Goal: Transaction & Acquisition: Register for event/course

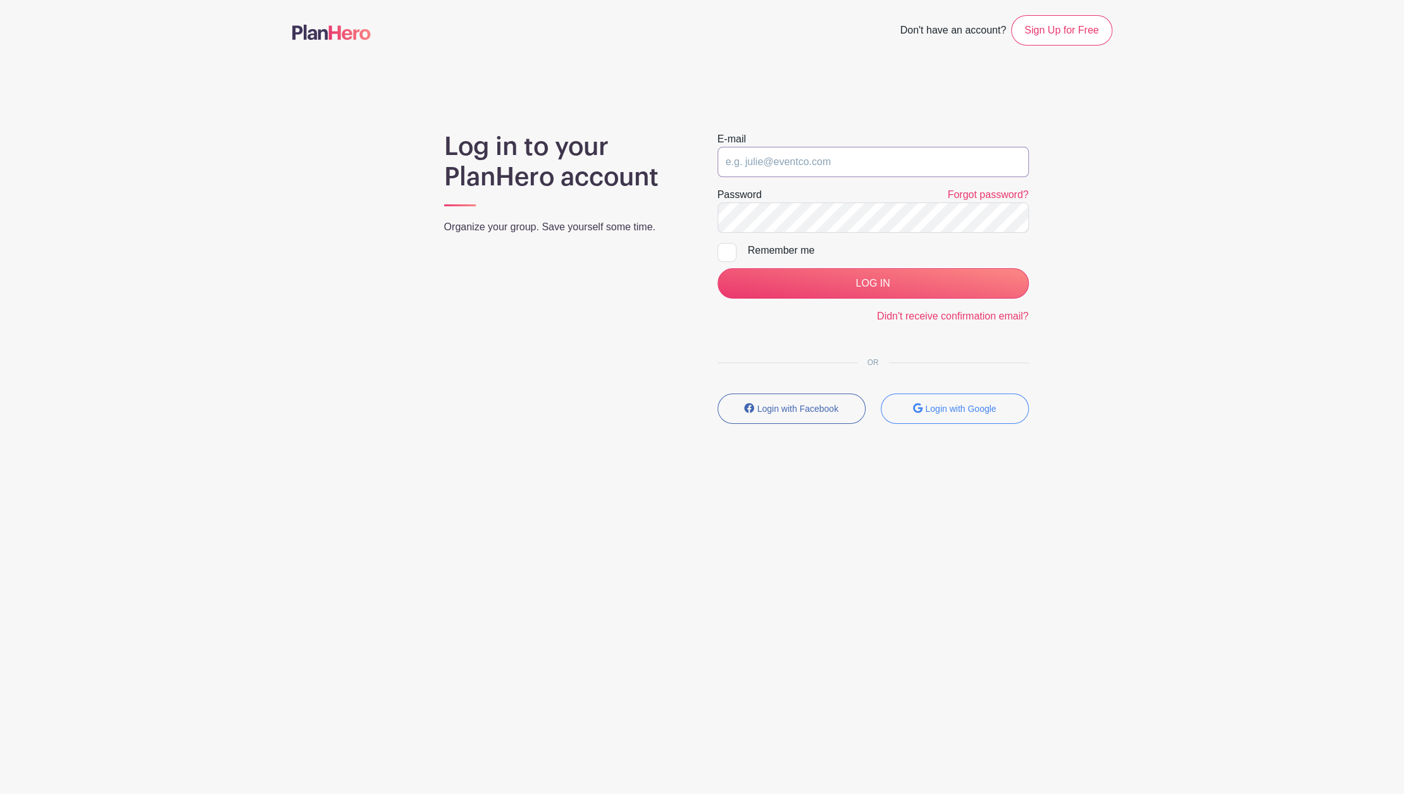
type input "[PERSON_NAME][EMAIL_ADDRESS][PERSON_NAME][DOMAIN_NAME]"
click at [851, 171] on input "[PERSON_NAME][EMAIL_ADDRESS][PERSON_NAME][DOMAIN_NAME]" at bounding box center [872, 162] width 311 height 30
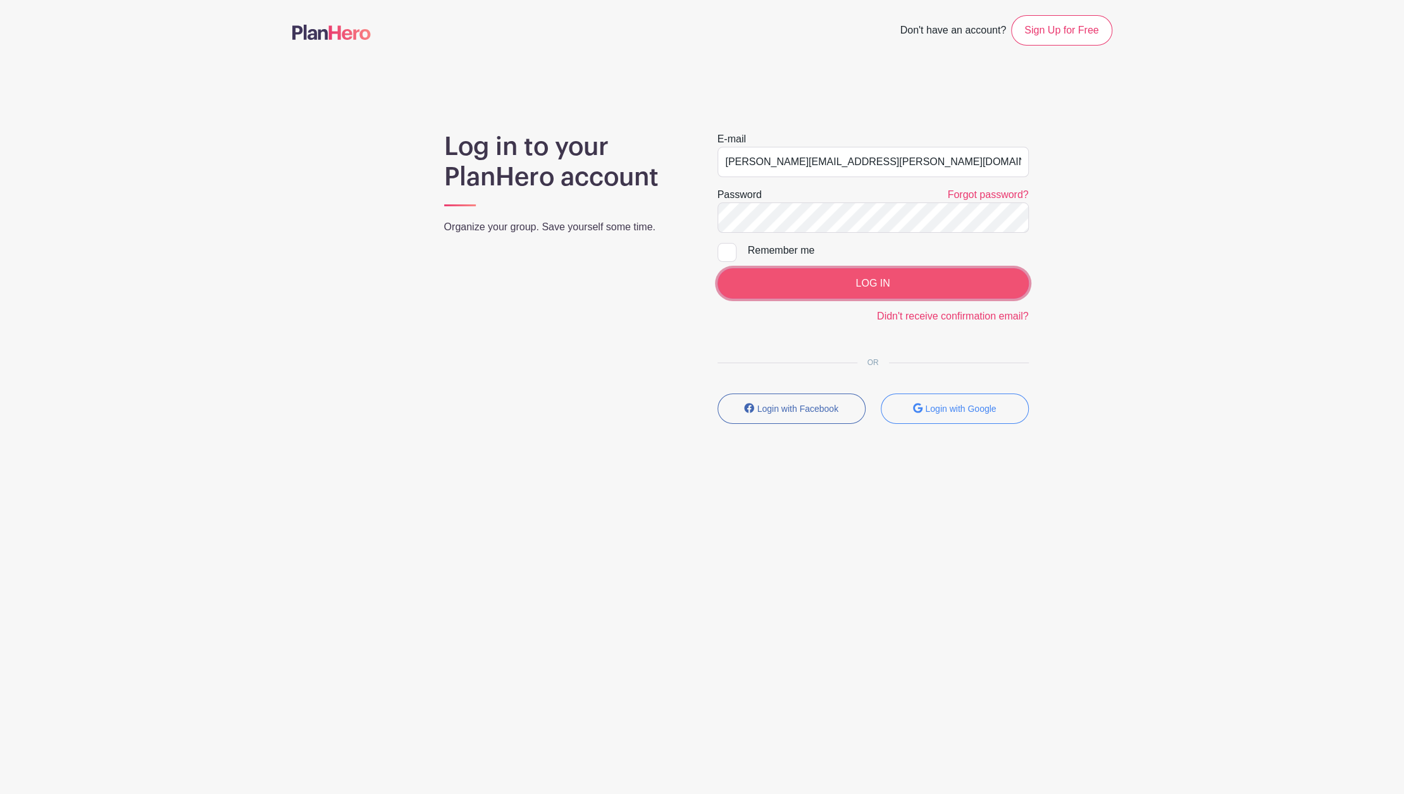
click at [788, 291] on input "LOG IN" at bounding box center [872, 283] width 311 height 30
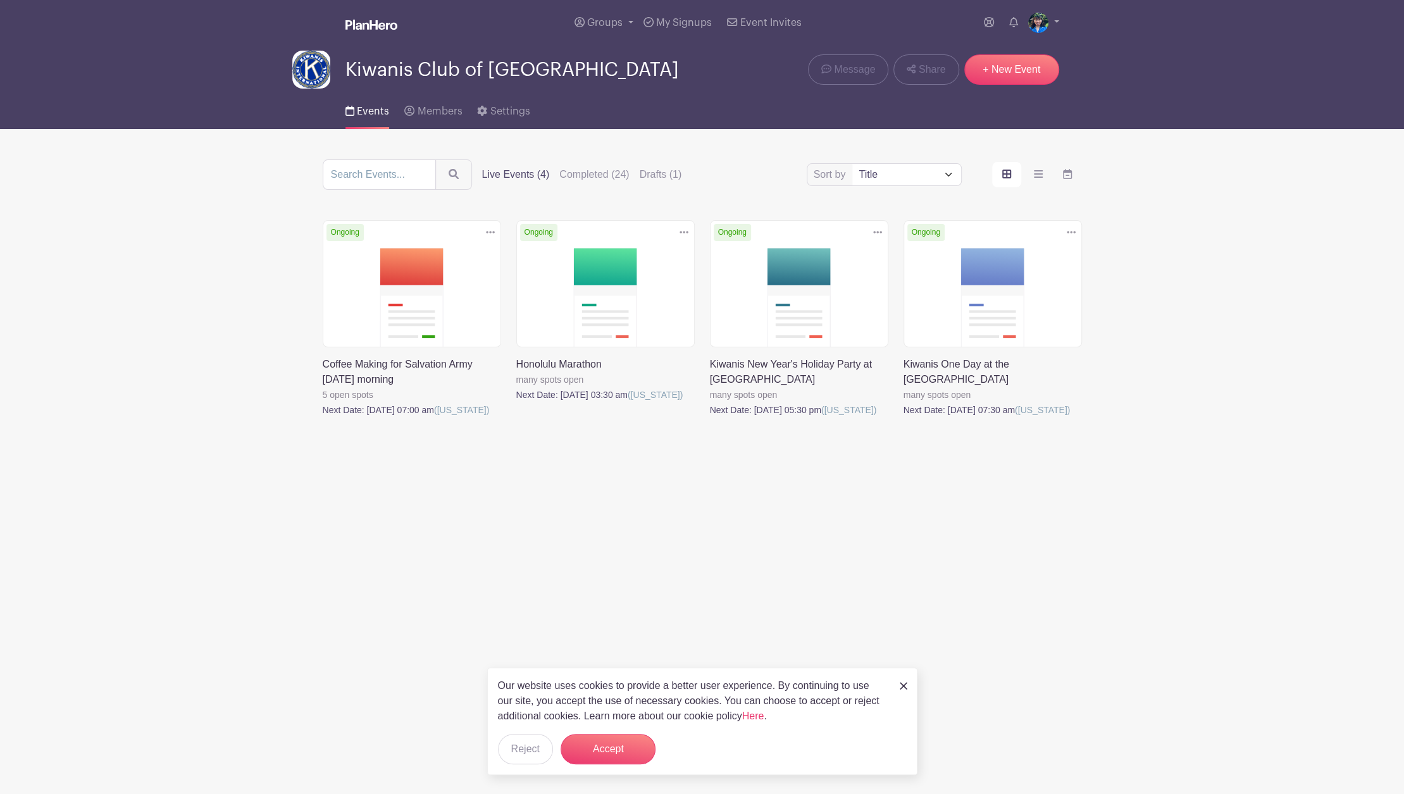
click at [710, 417] on link at bounding box center [710, 417] width 0 height 0
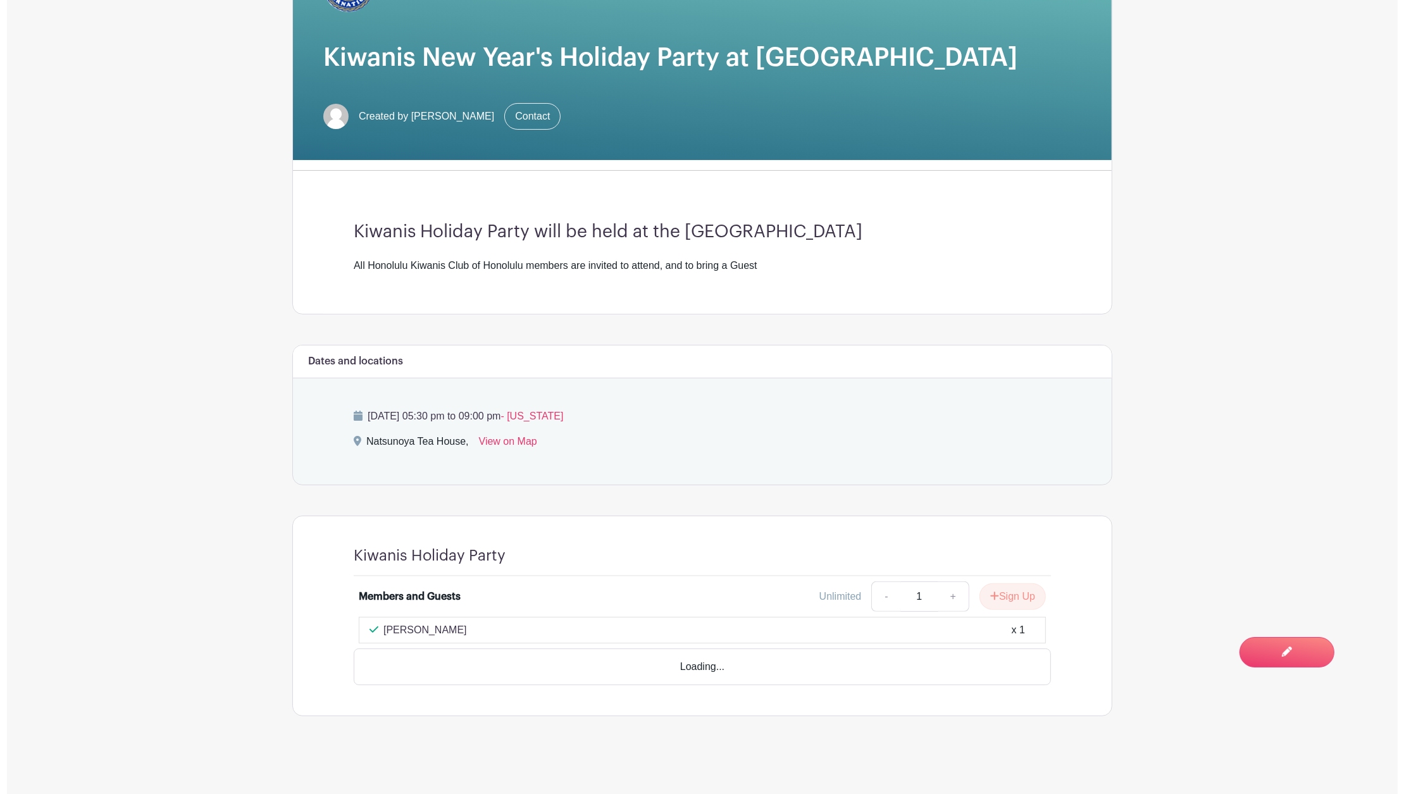
scroll to position [202, 0]
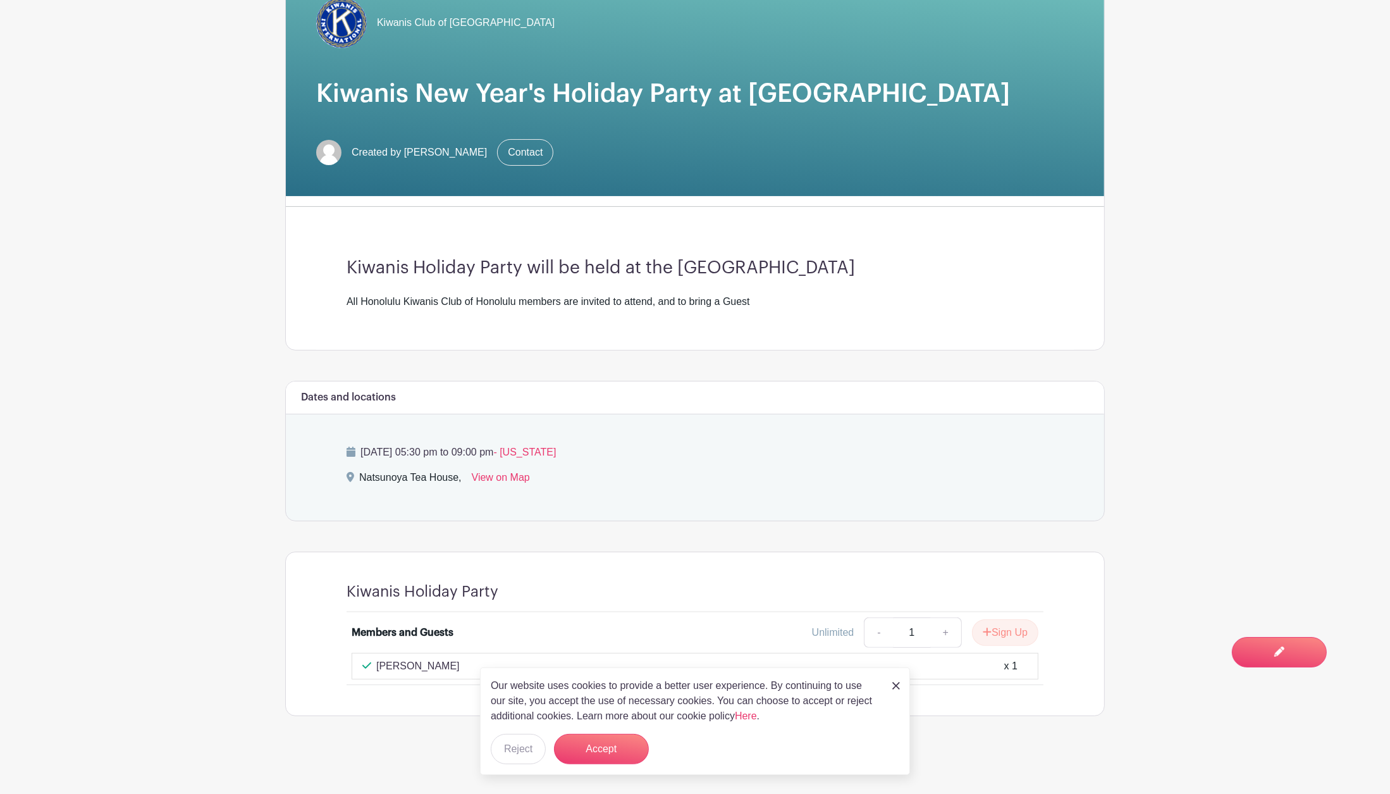
click at [1148, 562] on main "Groups All Groups Darcie's Events Kiwanis Club of Honolulu My Signups Event Inv…" at bounding box center [695, 296] width 1390 height 997
click at [576, 747] on button "Accept" at bounding box center [601, 749] width 95 height 30
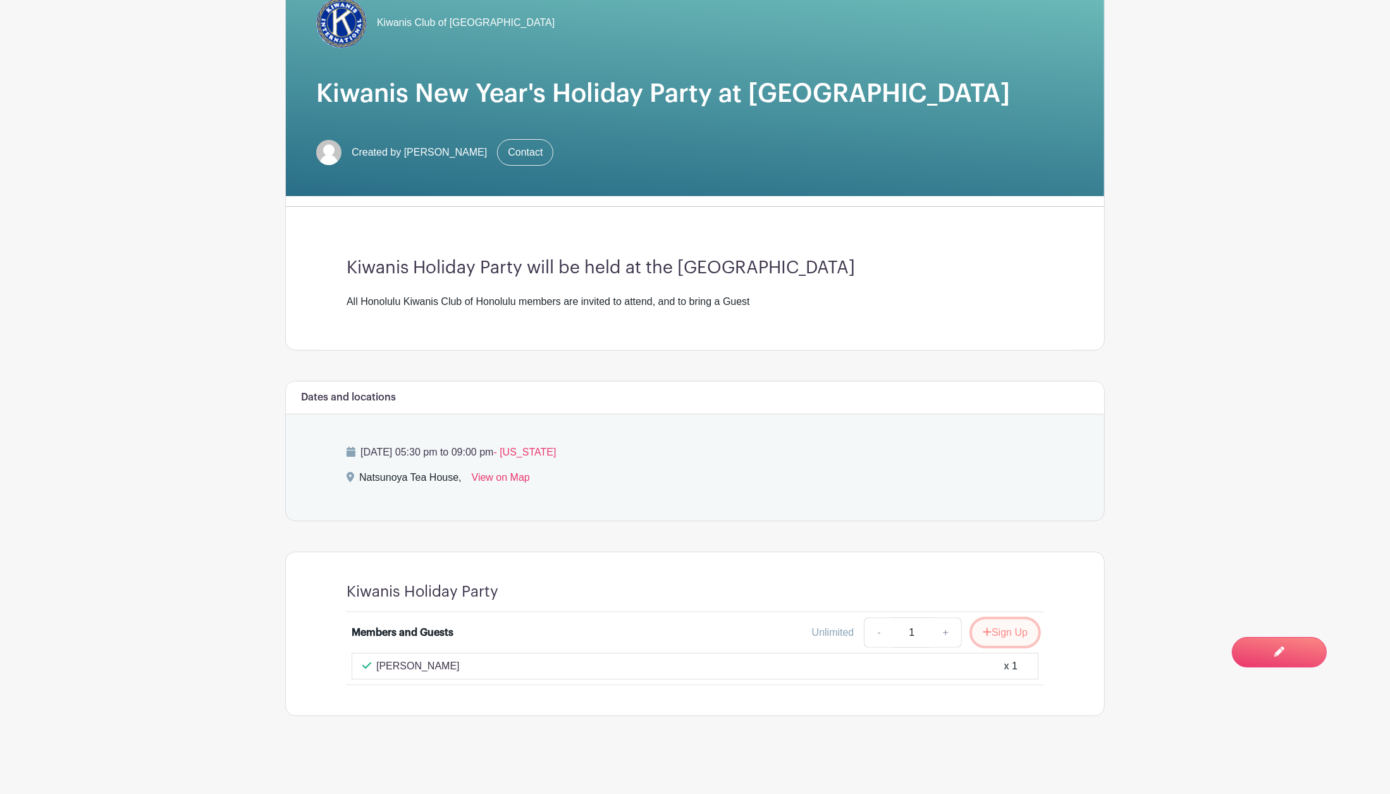
click at [987, 627] on icon "submit" at bounding box center [987, 632] width 9 height 10
click at [993, 773] on link "Review & Confirm Signups" at bounding box center [1031, 760] width 147 height 30
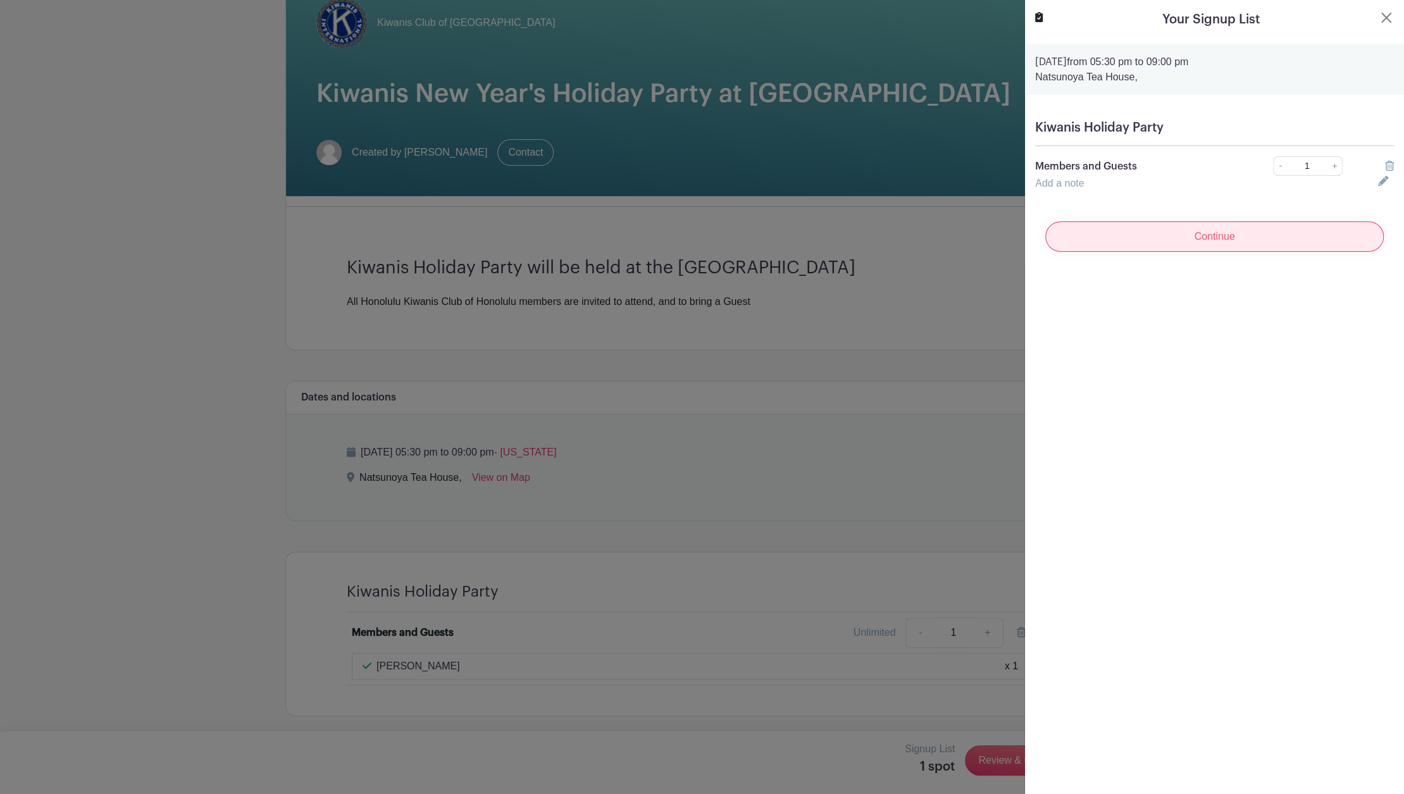
click at [1280, 230] on input "Continue" at bounding box center [1214, 236] width 338 height 30
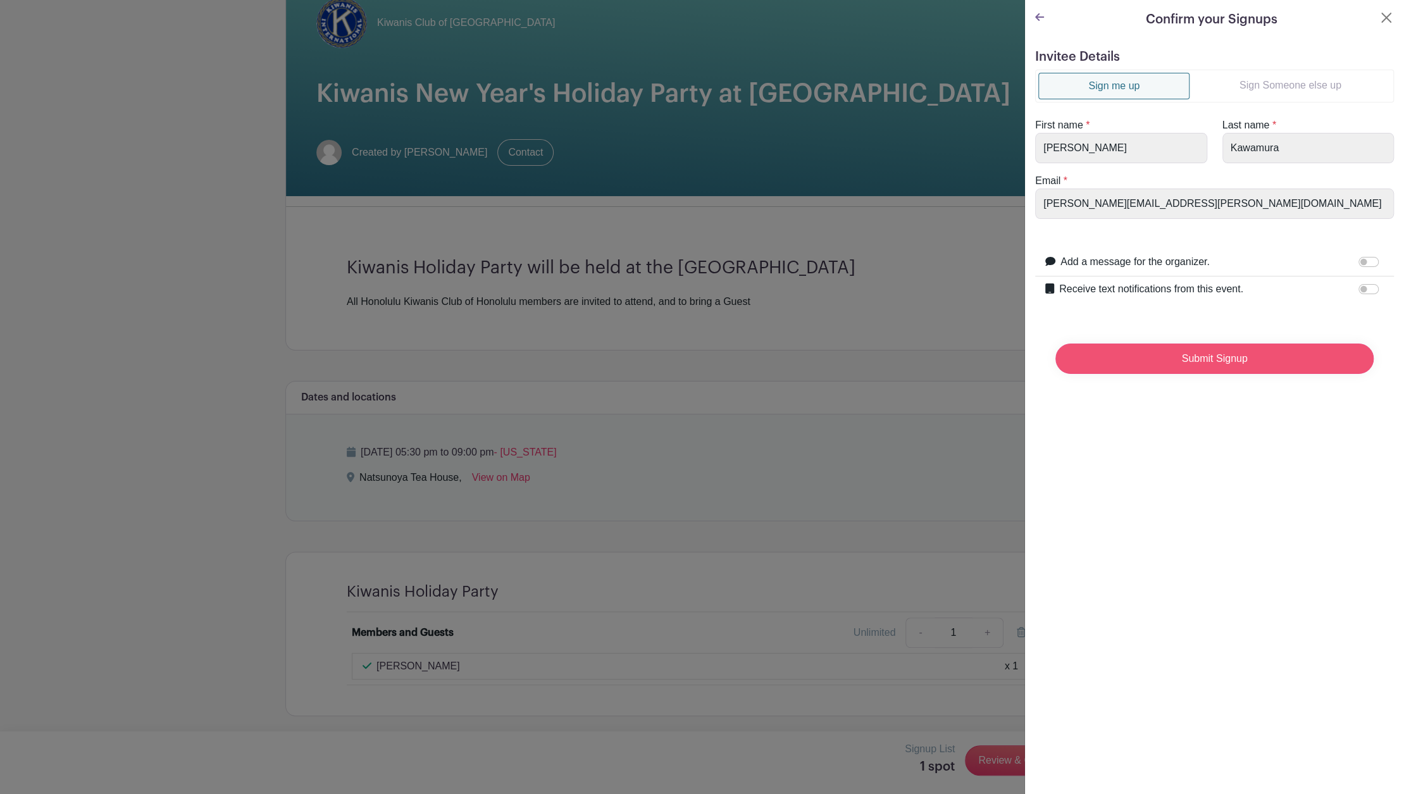
click at [1233, 362] on input "Submit Signup" at bounding box center [1214, 358] width 318 height 30
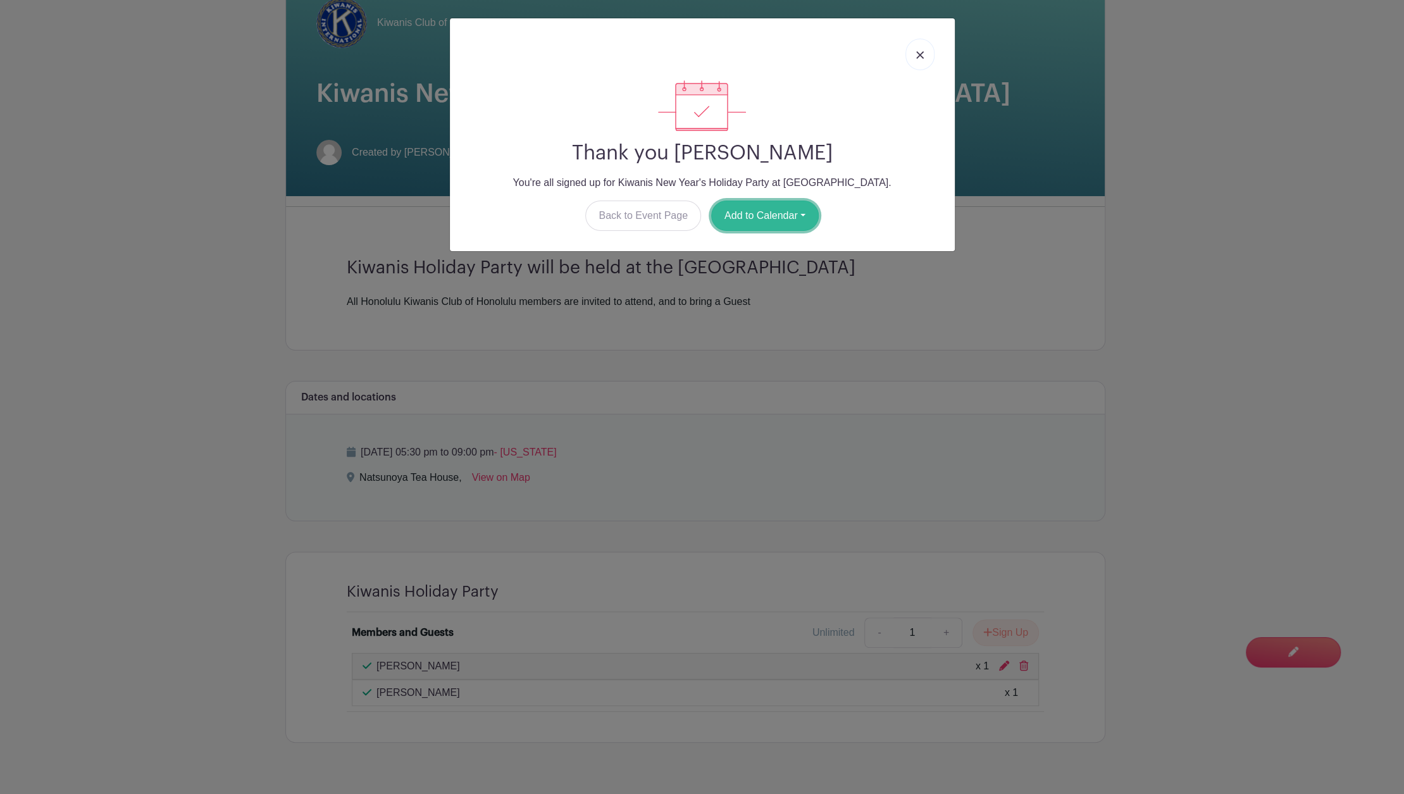
click at [776, 221] on button "Add to Calendar" at bounding box center [765, 216] width 108 height 30
click at [776, 242] on link "Google Calendar" at bounding box center [762, 248] width 100 height 20
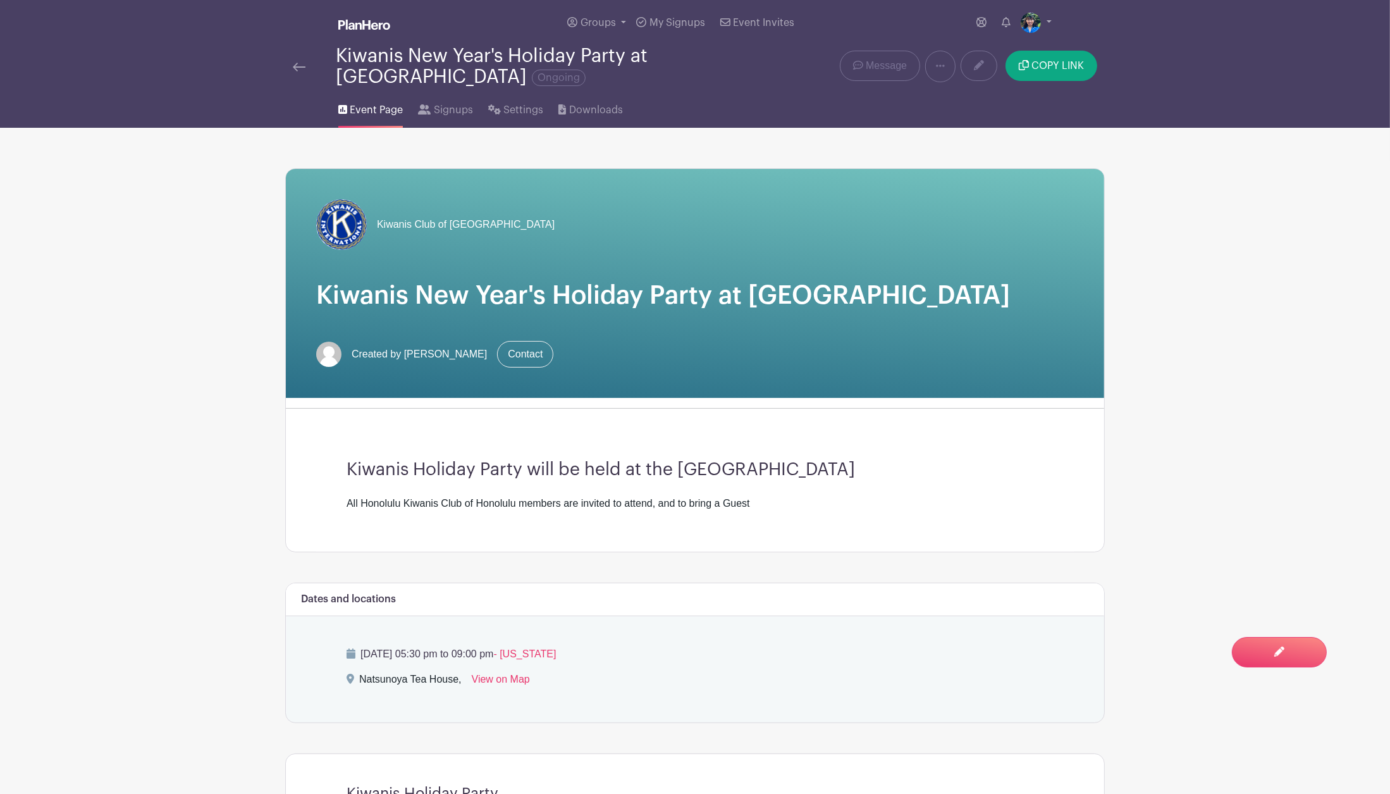
click at [375, 114] on span "Event Page" at bounding box center [376, 109] width 53 height 15
click at [302, 71] on img at bounding box center [299, 67] width 13 height 9
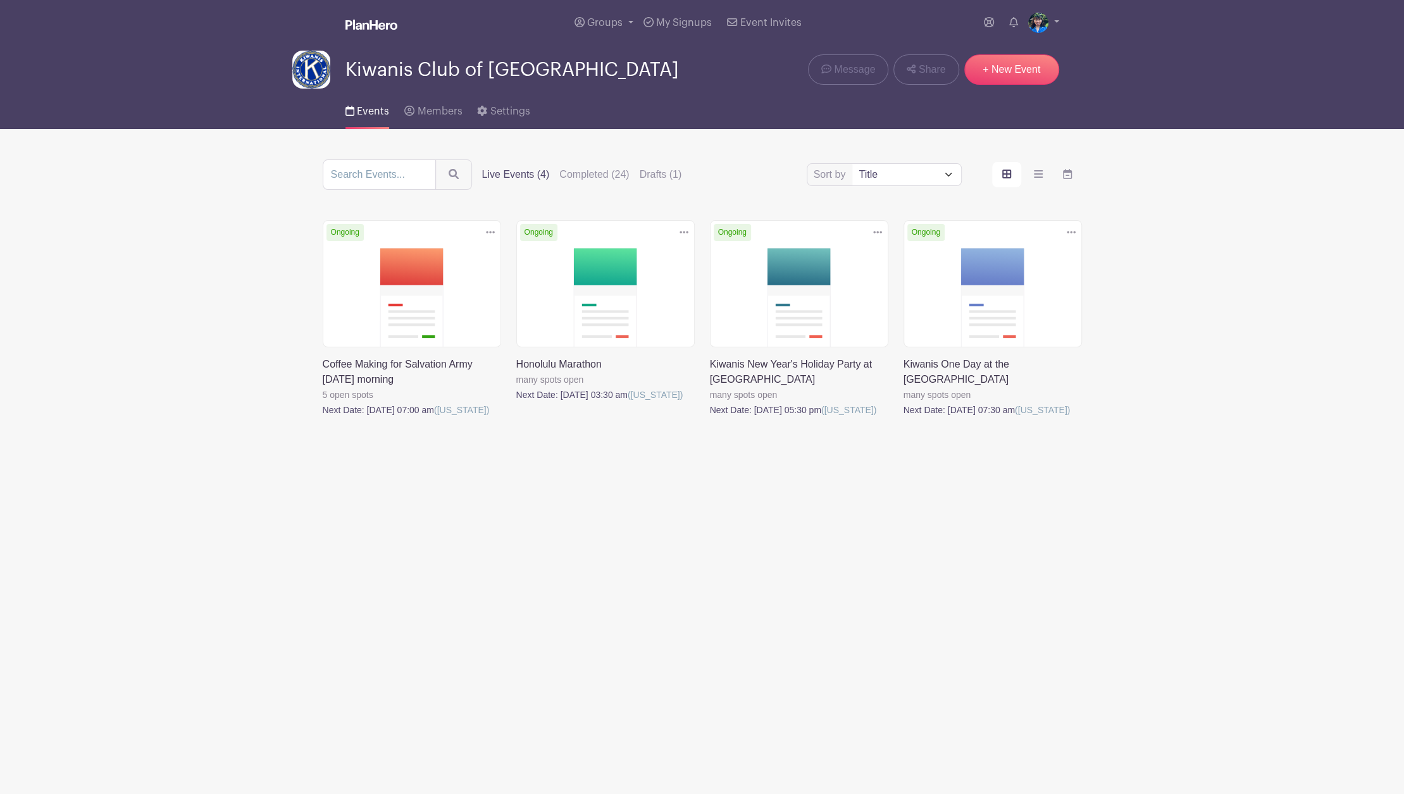
click at [903, 417] on link at bounding box center [903, 417] width 0 height 0
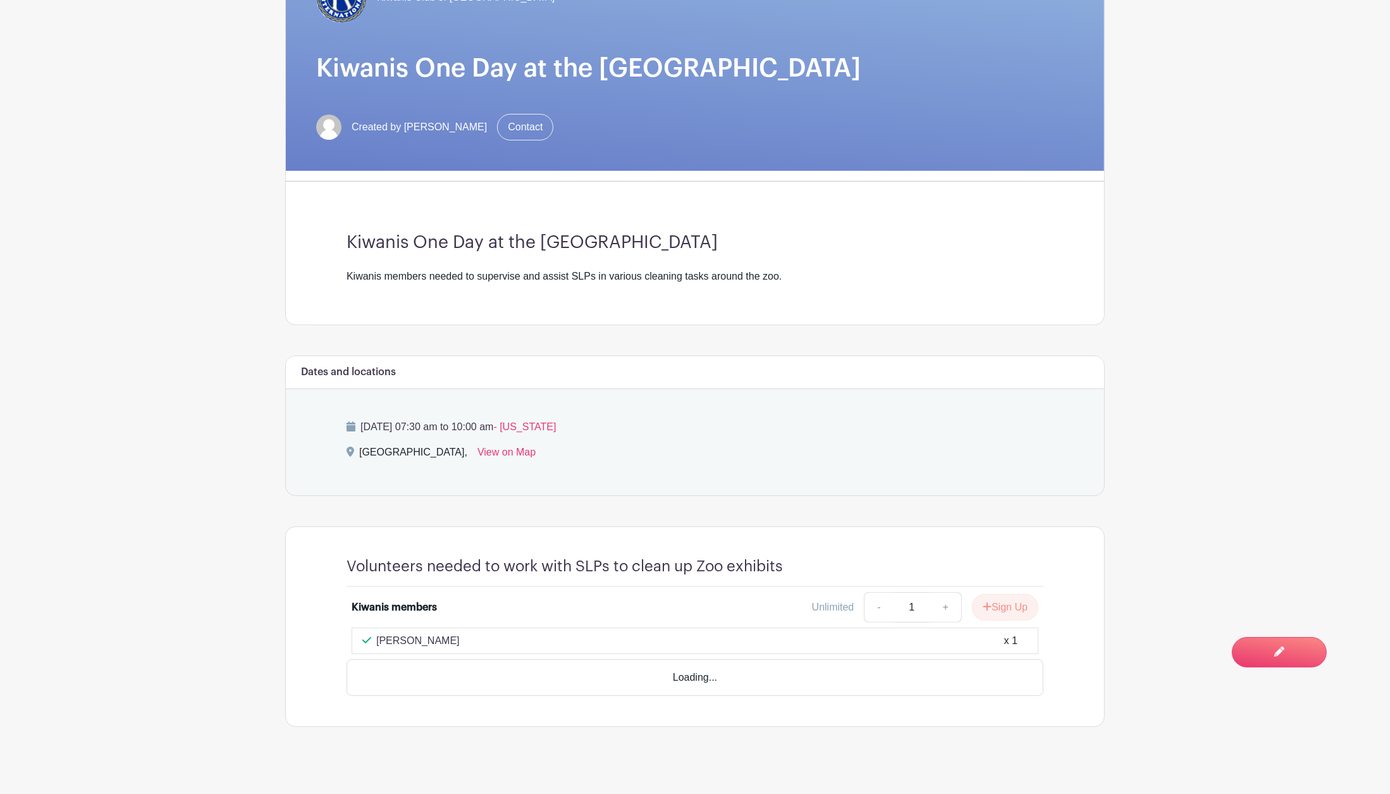
scroll to position [191, 0]
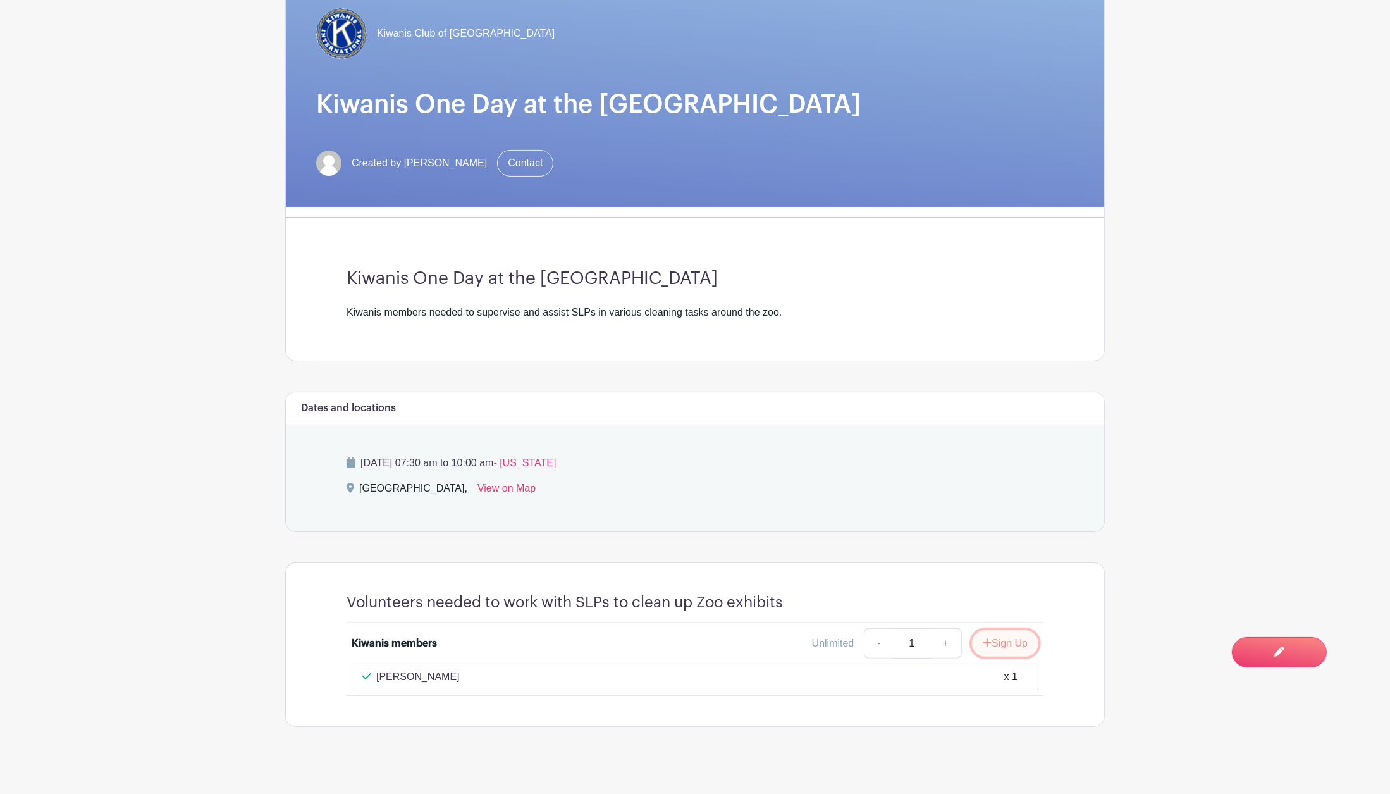
click at [1006, 638] on button "Sign Up" at bounding box center [1005, 643] width 66 height 27
click at [998, 758] on link "Review & Confirm Signups" at bounding box center [1031, 760] width 147 height 30
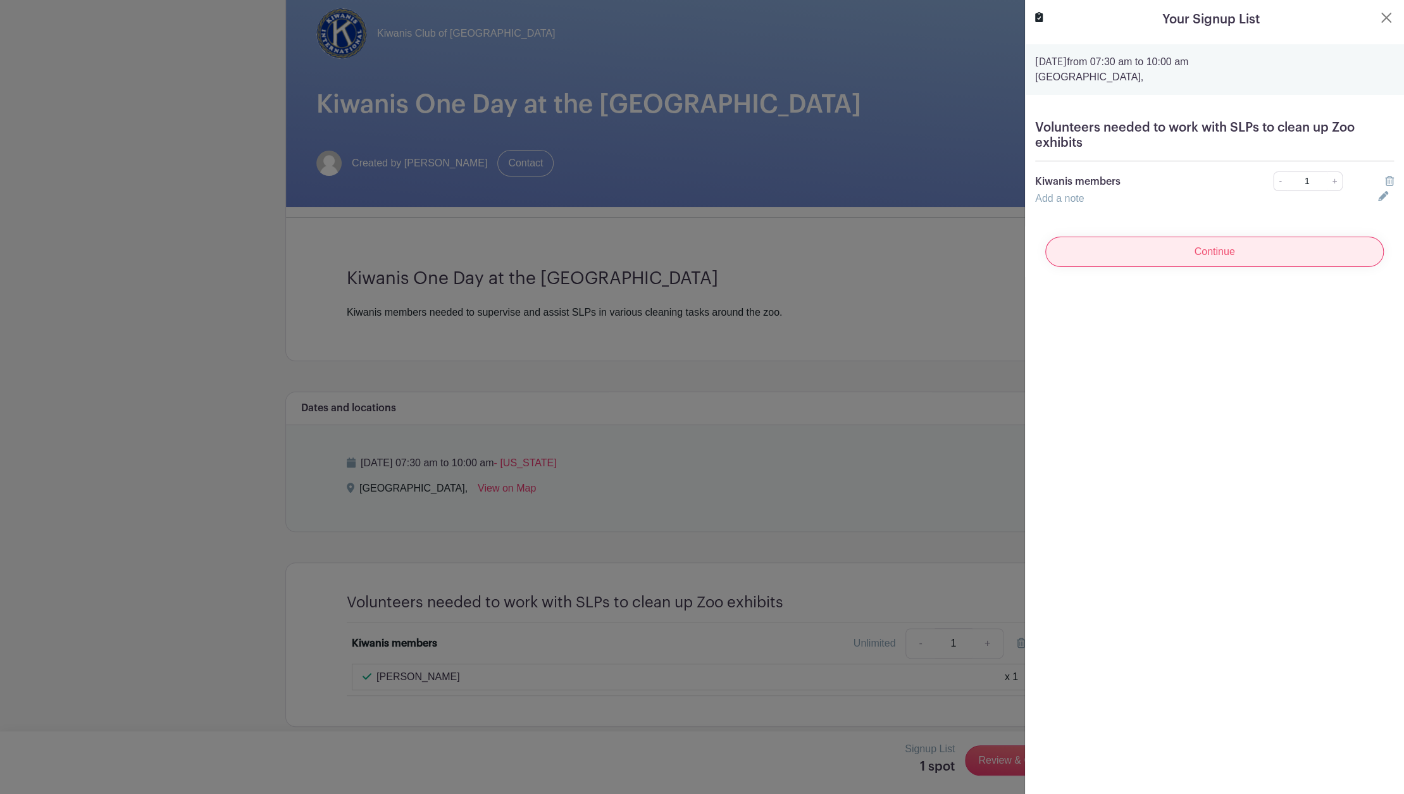
click at [1228, 247] on input "Continue" at bounding box center [1214, 252] width 338 height 30
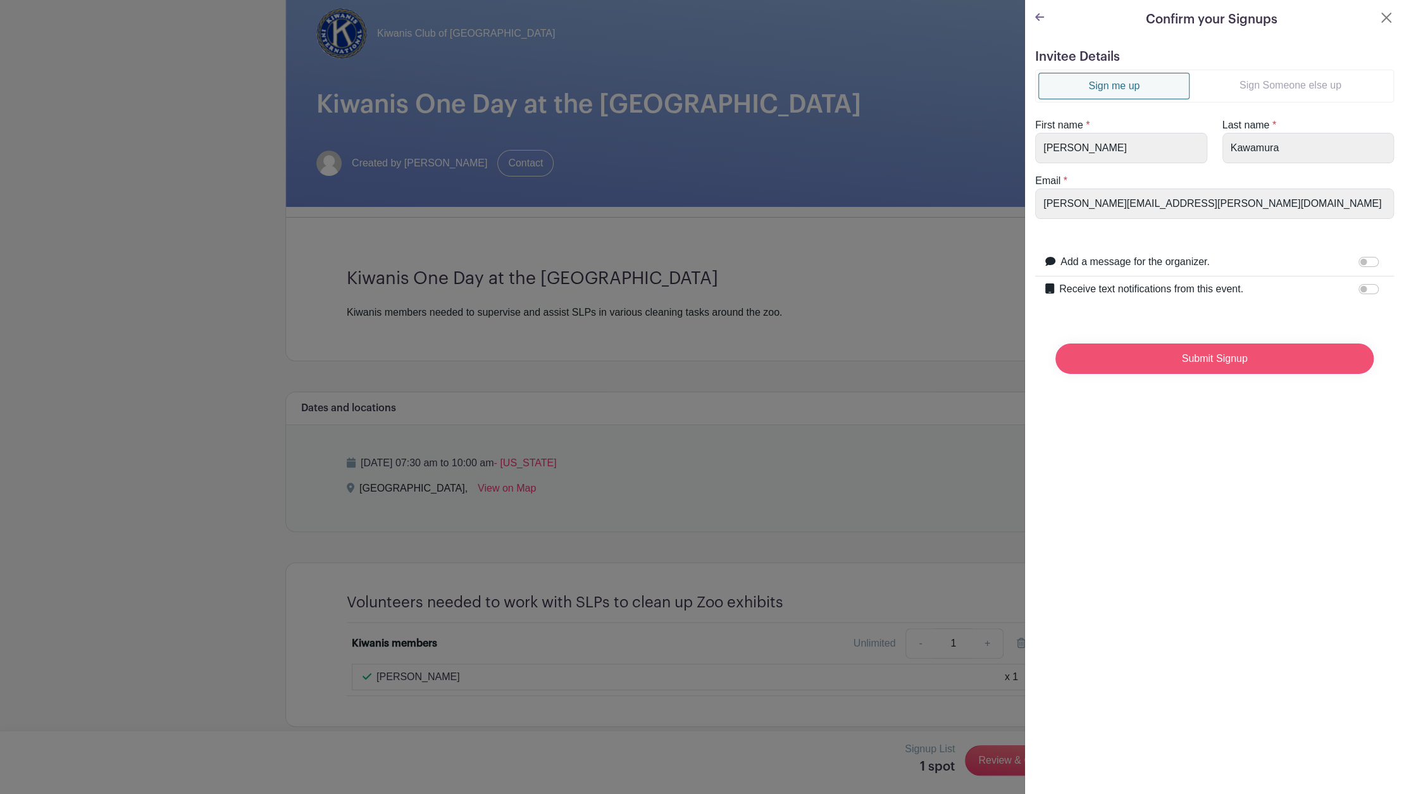
click at [1216, 361] on input "Submit Signup" at bounding box center [1214, 358] width 318 height 30
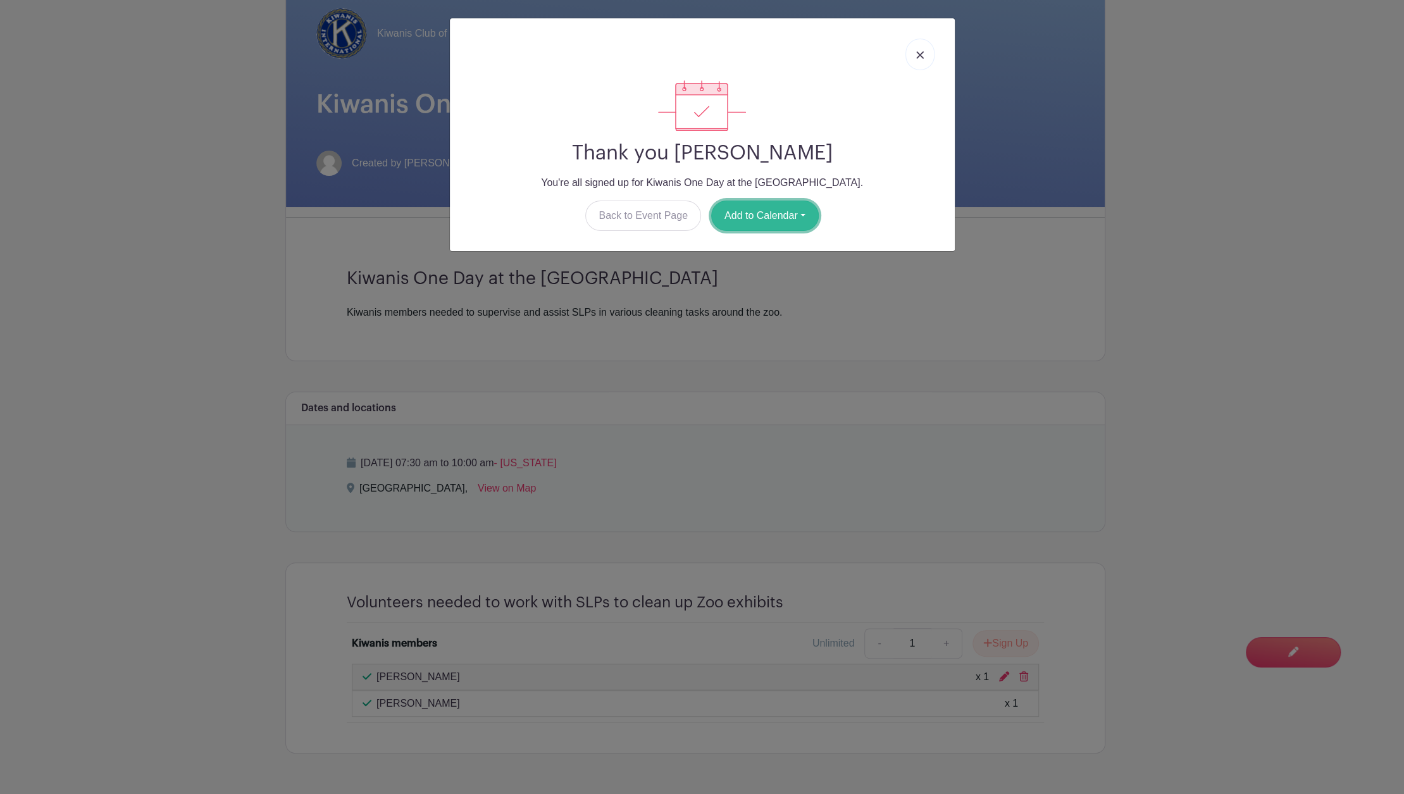
click at [777, 210] on button "Add to Calendar" at bounding box center [765, 216] width 108 height 30
click at [767, 274] on link "Outlook" at bounding box center [762, 268] width 100 height 20
click at [767, 204] on button "Add to Calendar" at bounding box center [765, 216] width 108 height 30
click at [917, 53] on img at bounding box center [920, 55] width 8 height 8
